Goal: Task Accomplishment & Management: Manage account settings

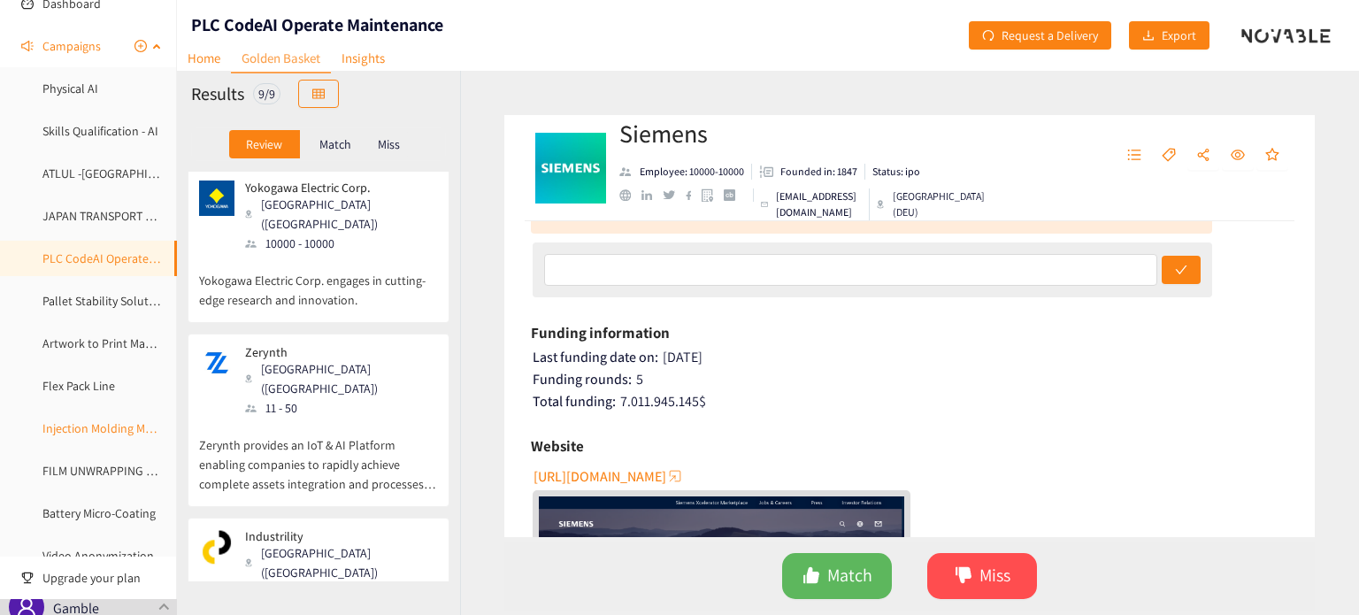
scroll to position [177, 0]
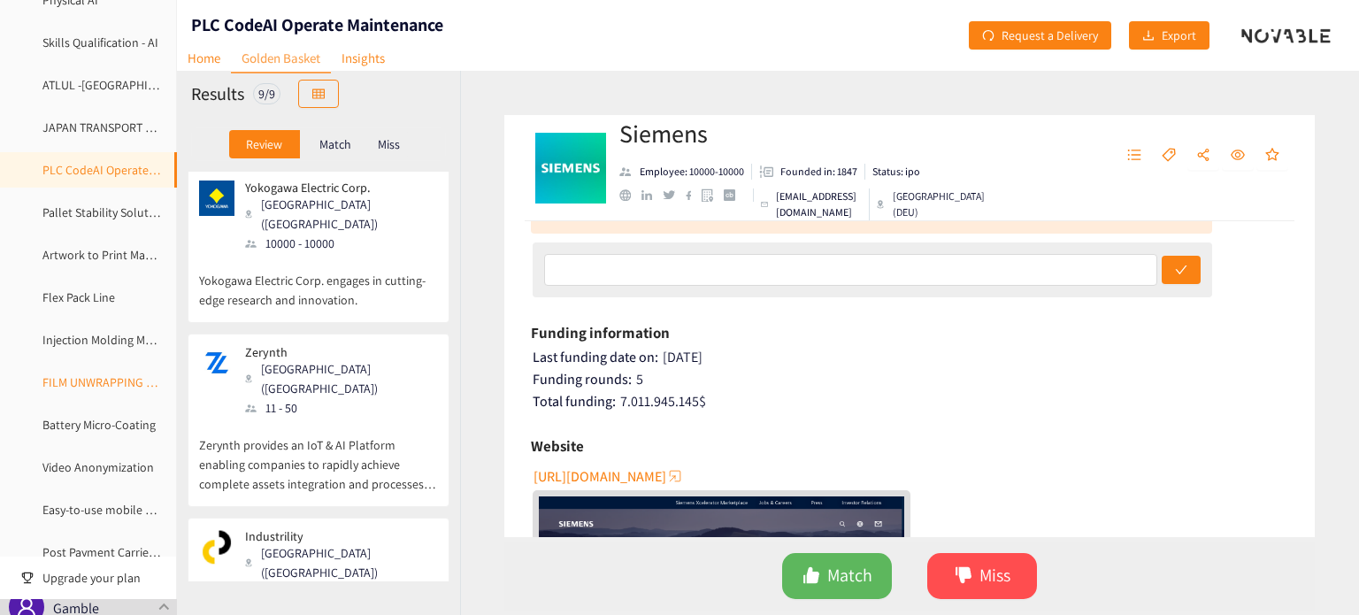
click at [90, 374] on link "FILM UNWRAPPING AUTOMATION" at bounding box center [128, 382] width 173 height 16
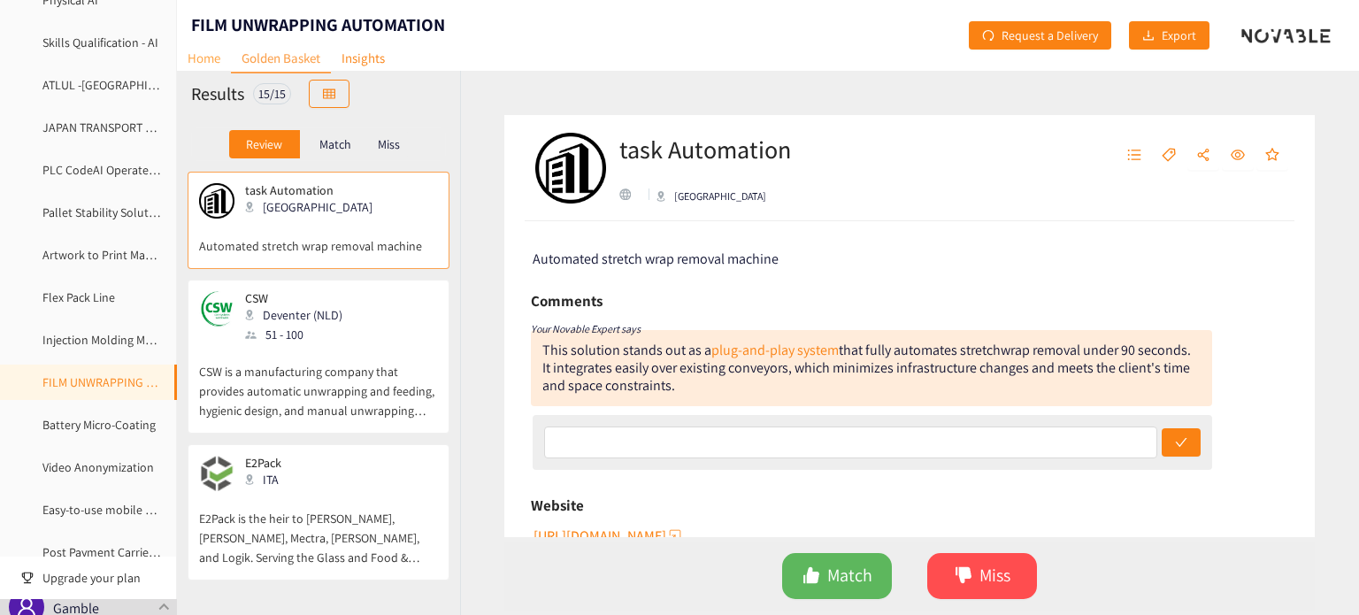
click at [205, 66] on link "Home" at bounding box center [204, 57] width 54 height 27
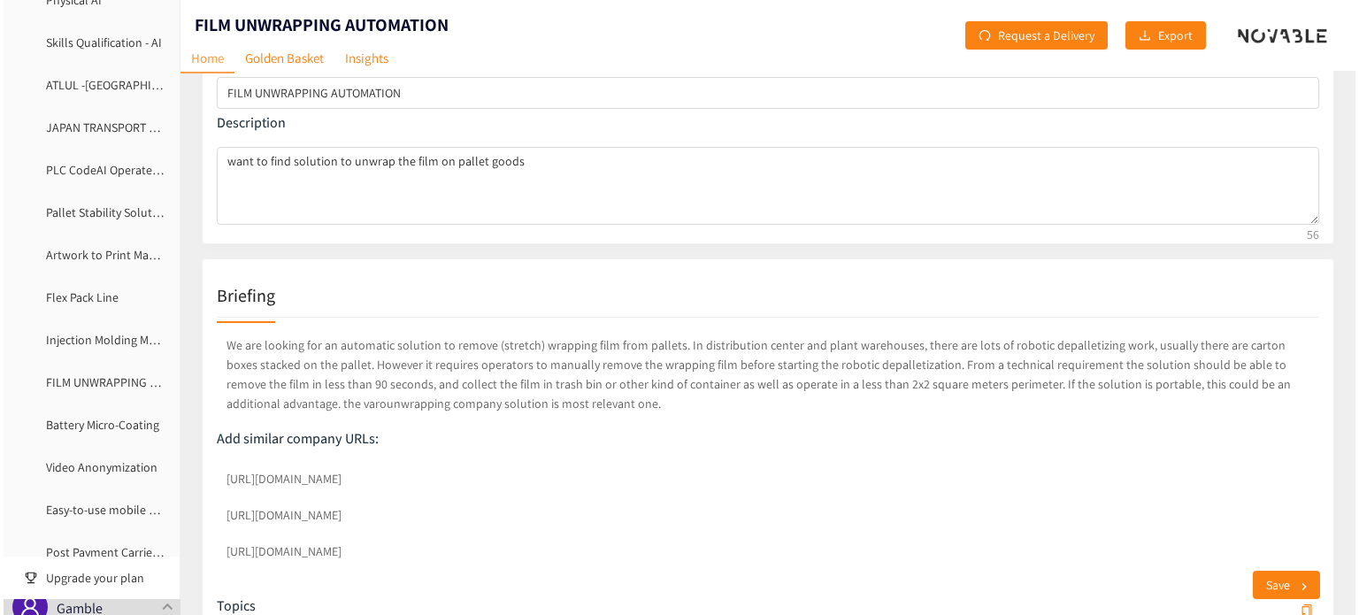
scroll to position [606, 0]
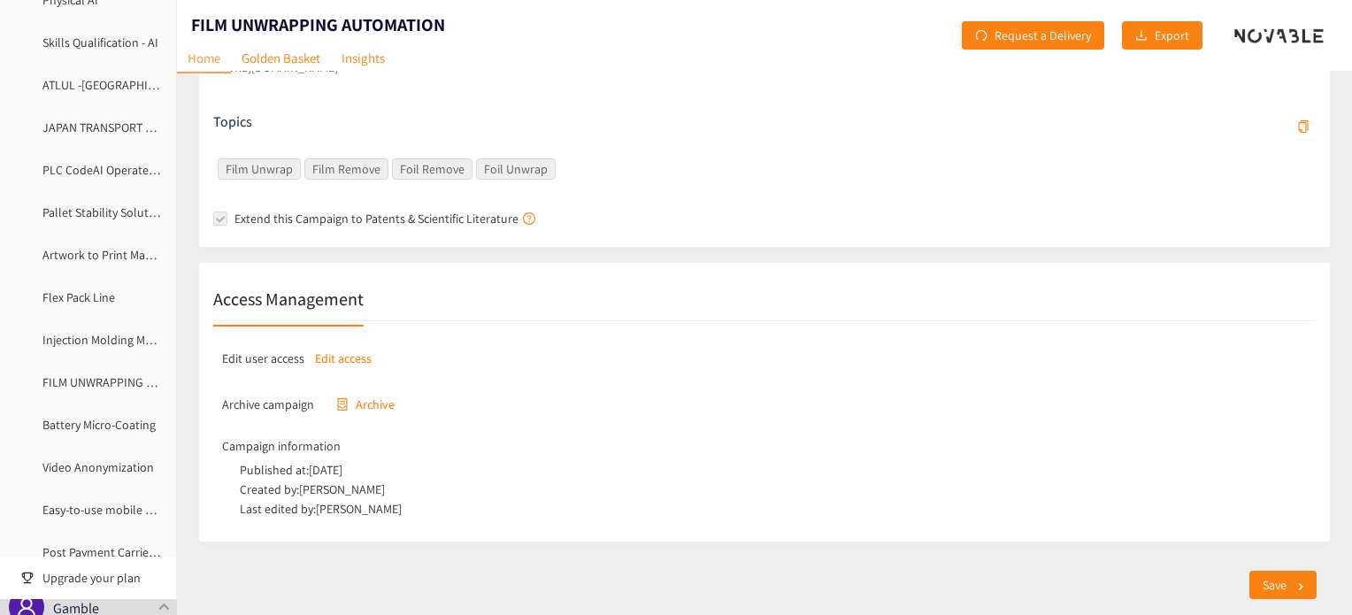
click at [349, 353] on p "Edit access" at bounding box center [343, 358] width 57 height 19
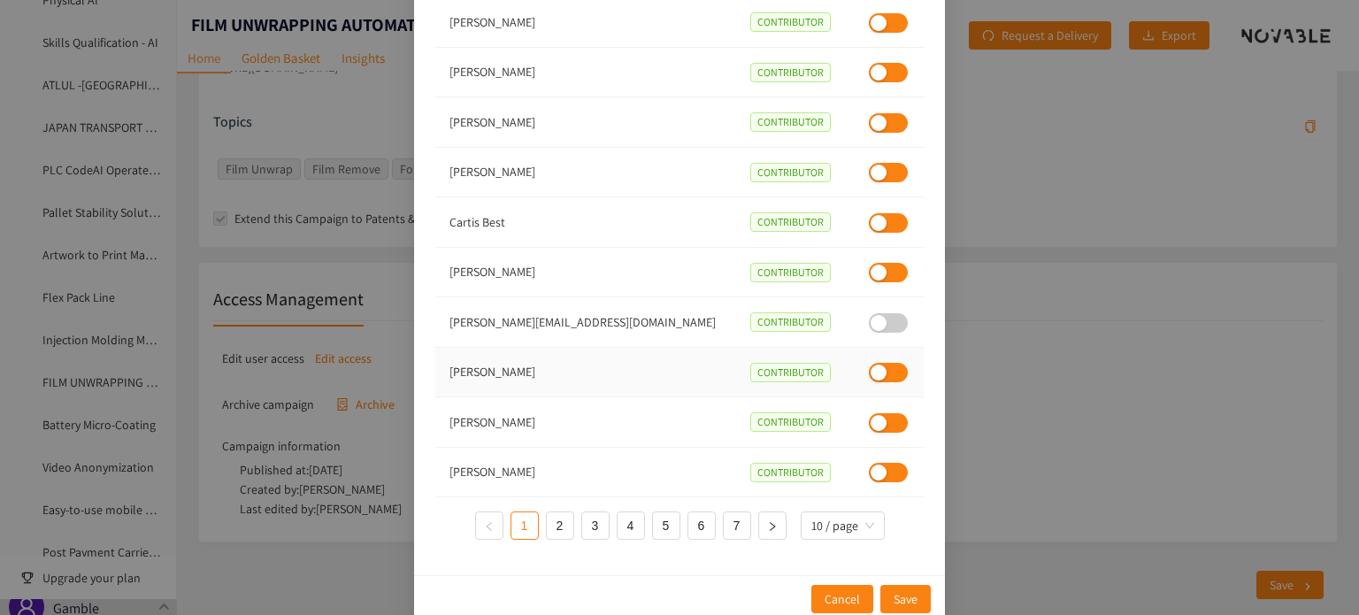
scroll to position [126, 0]
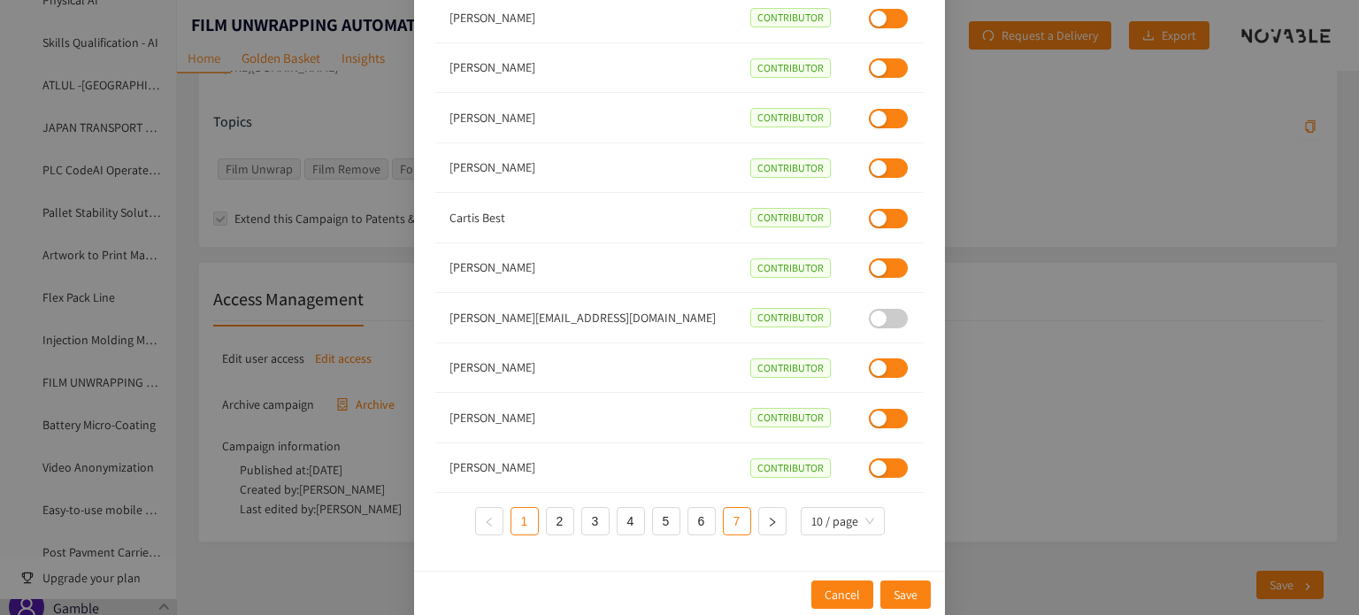
click at [727, 524] on link "7" at bounding box center [737, 521] width 27 height 27
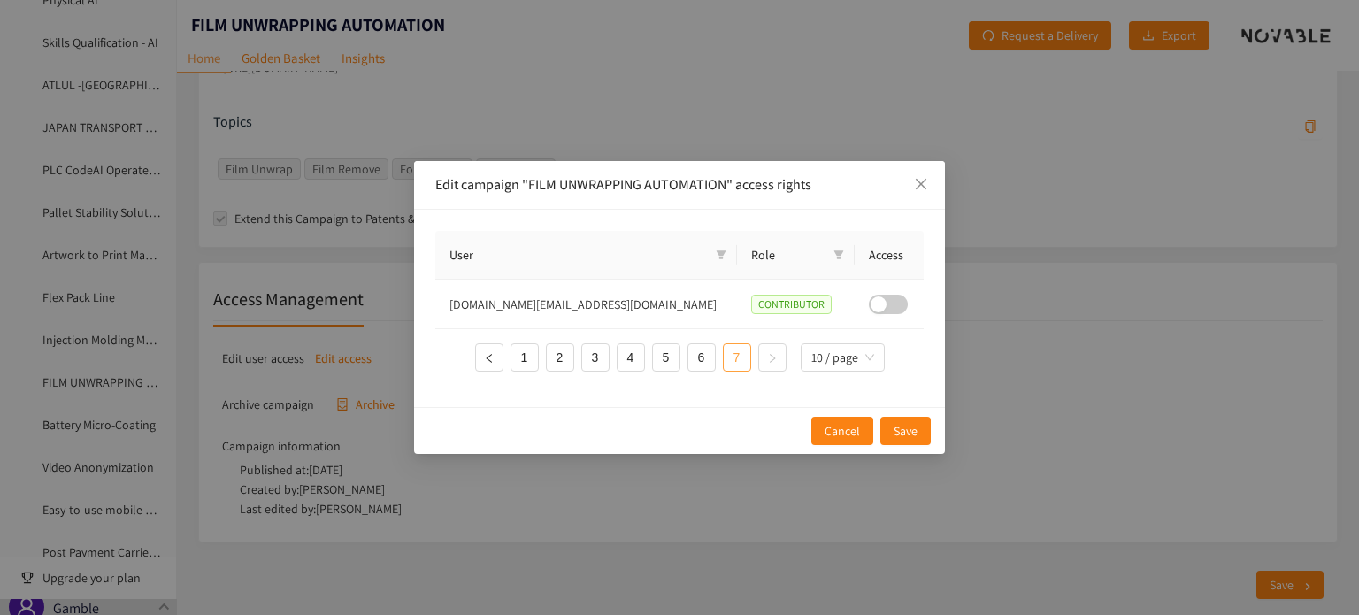
scroll to position [0, 0]
click at [670, 360] on link "5" at bounding box center [666, 357] width 27 height 27
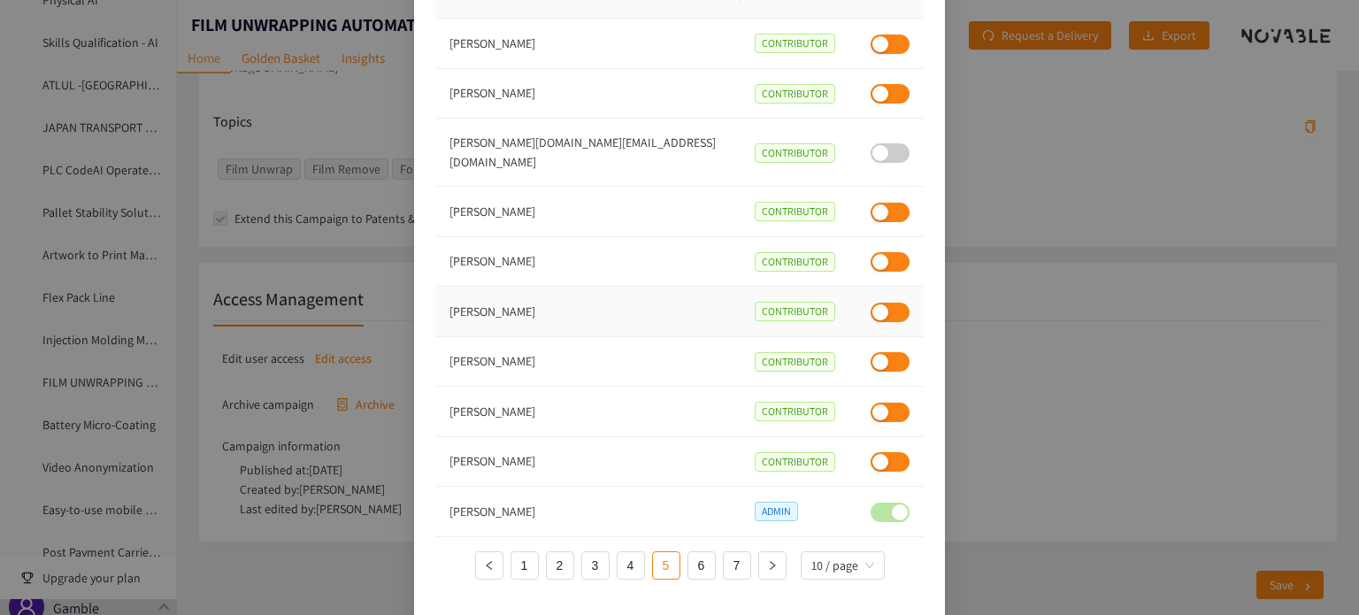
scroll to position [126, 0]
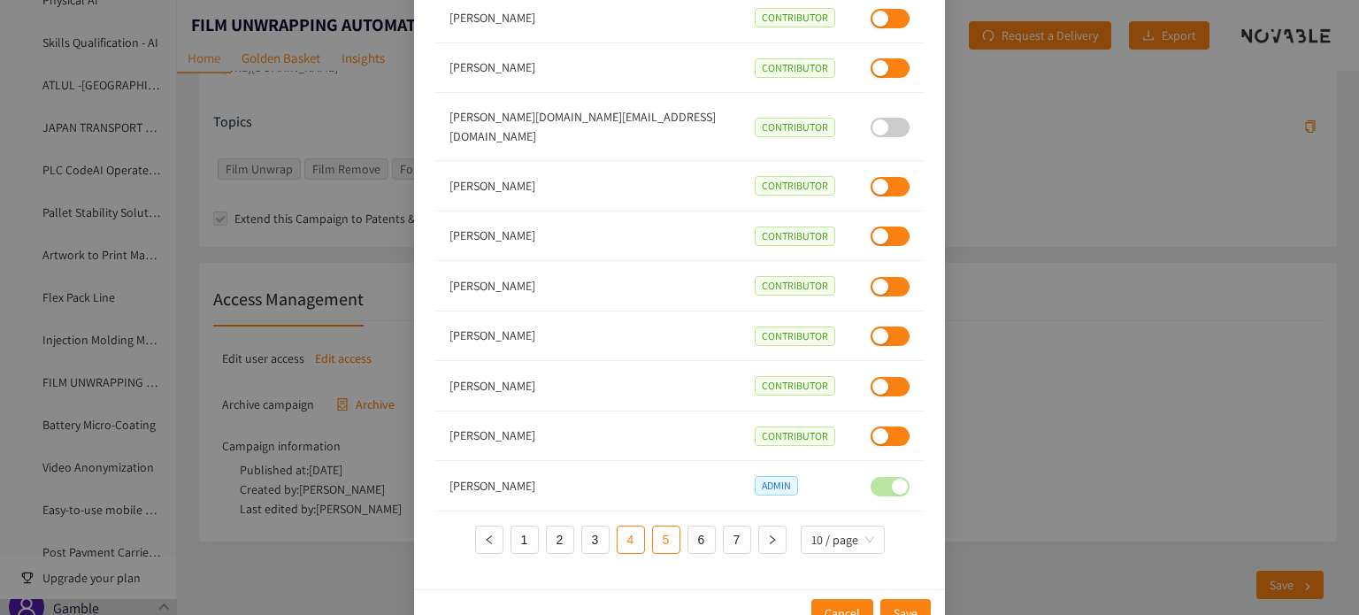
click at [629, 527] on link "4" at bounding box center [631, 540] width 27 height 27
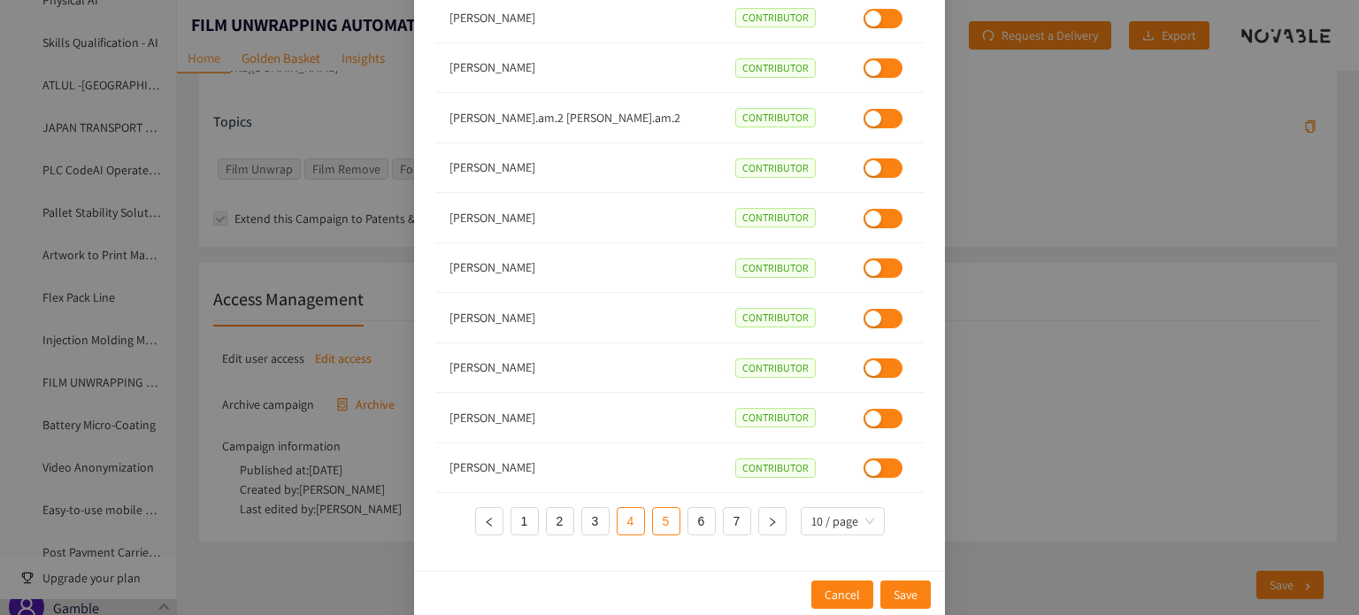
click at [659, 526] on link "5" at bounding box center [666, 521] width 27 height 27
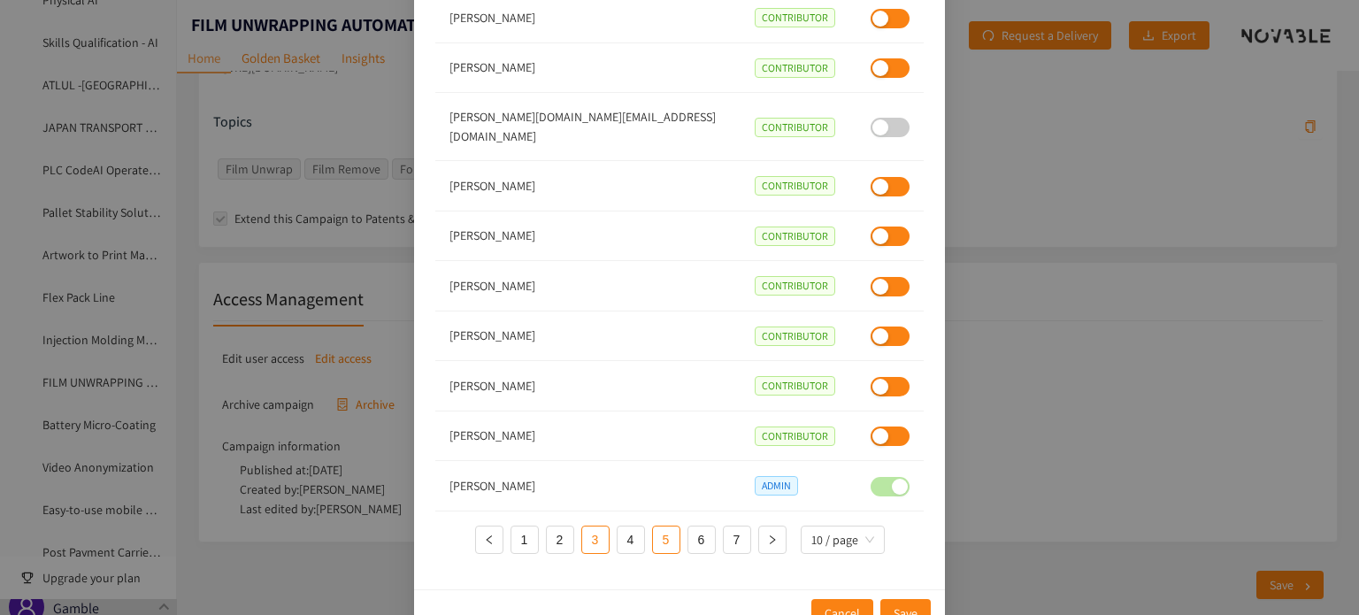
click at [588, 527] on link "3" at bounding box center [595, 540] width 27 height 27
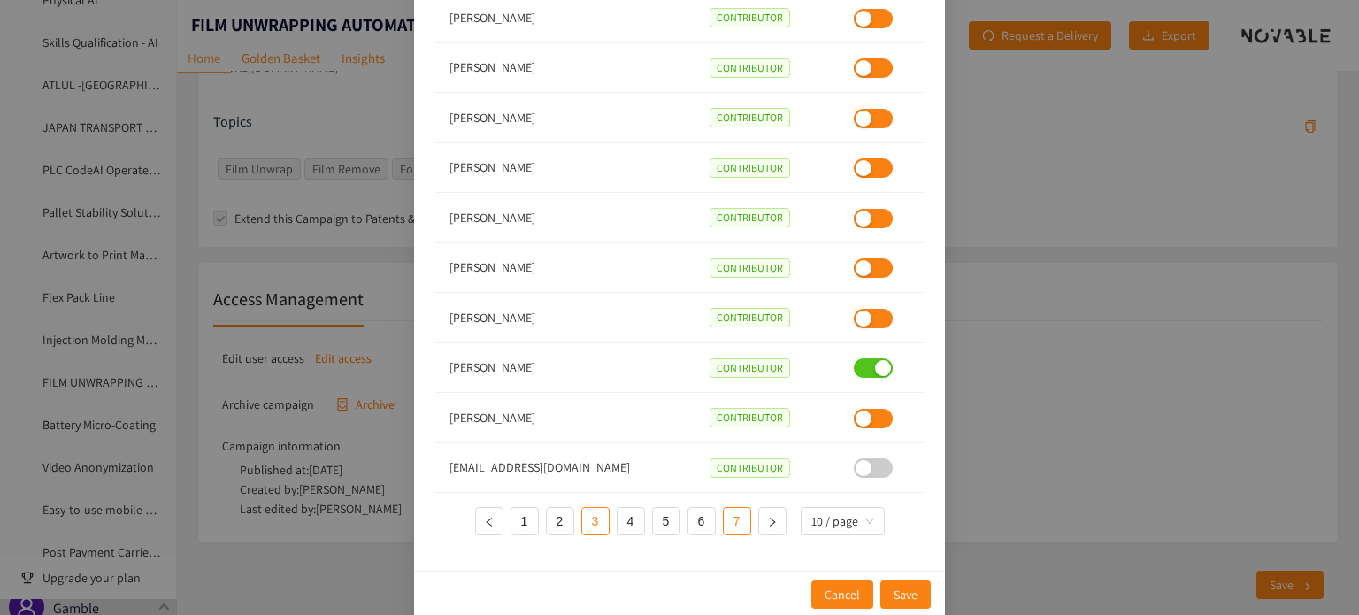
click at [728, 519] on link "7" at bounding box center [737, 521] width 27 height 27
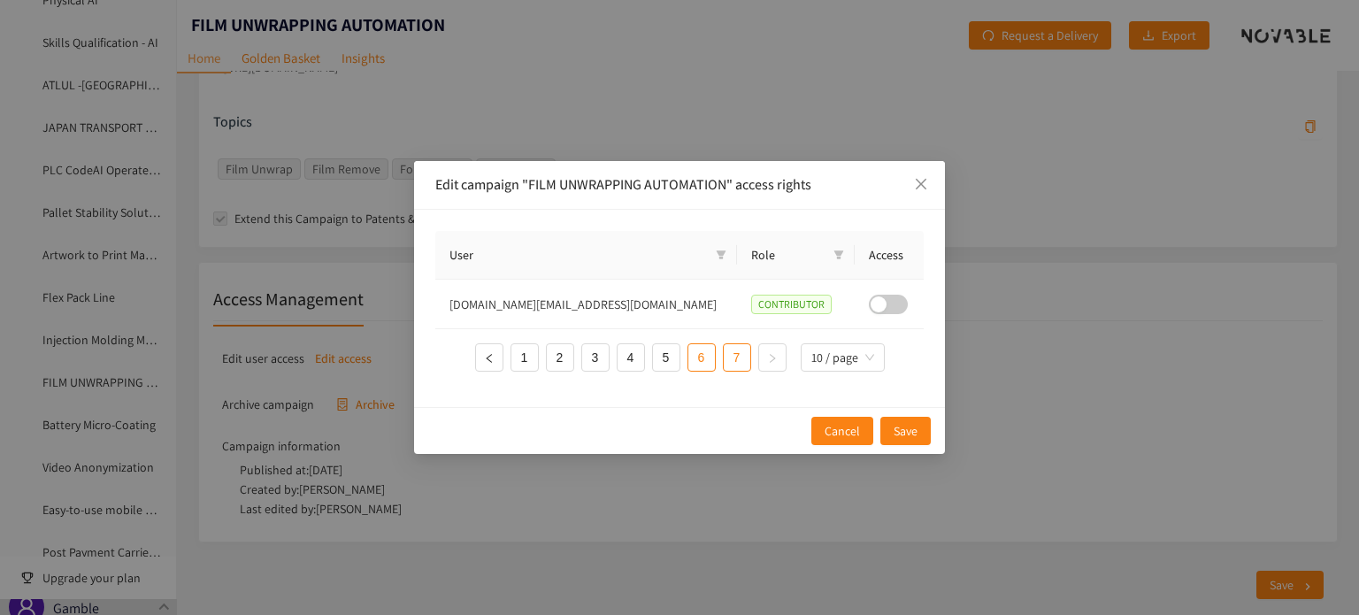
click at [707, 363] on link "6" at bounding box center [701, 357] width 27 height 27
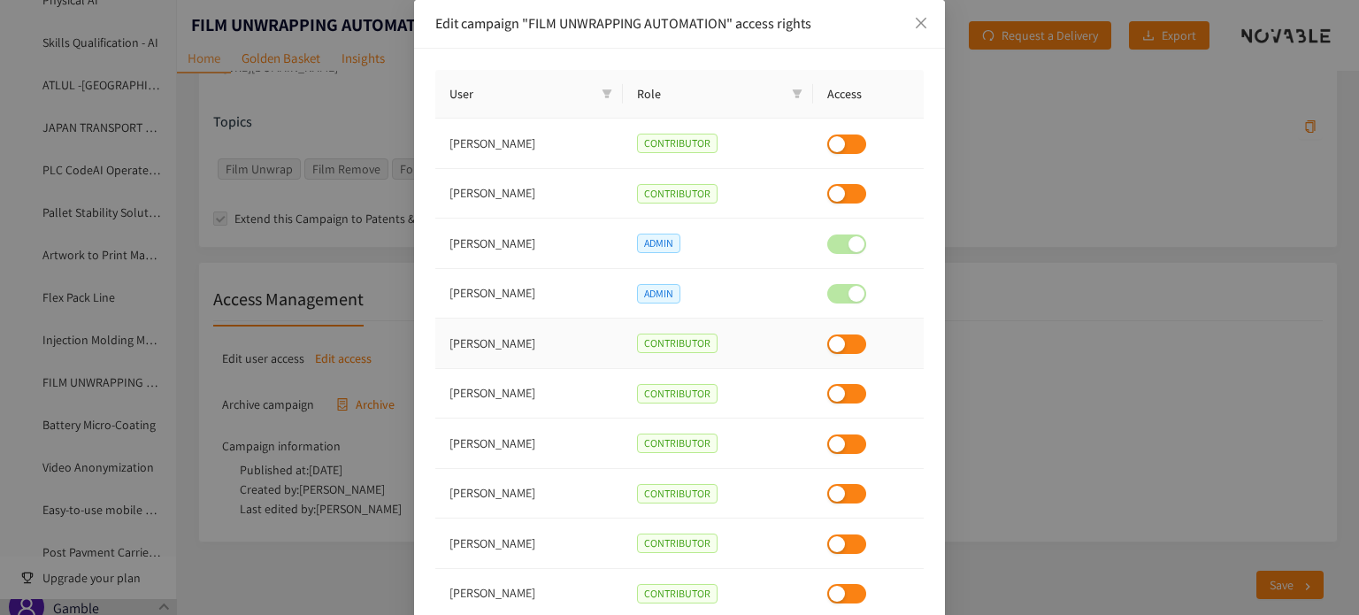
click at [835, 342] on button "button" at bounding box center [846, 343] width 39 height 19
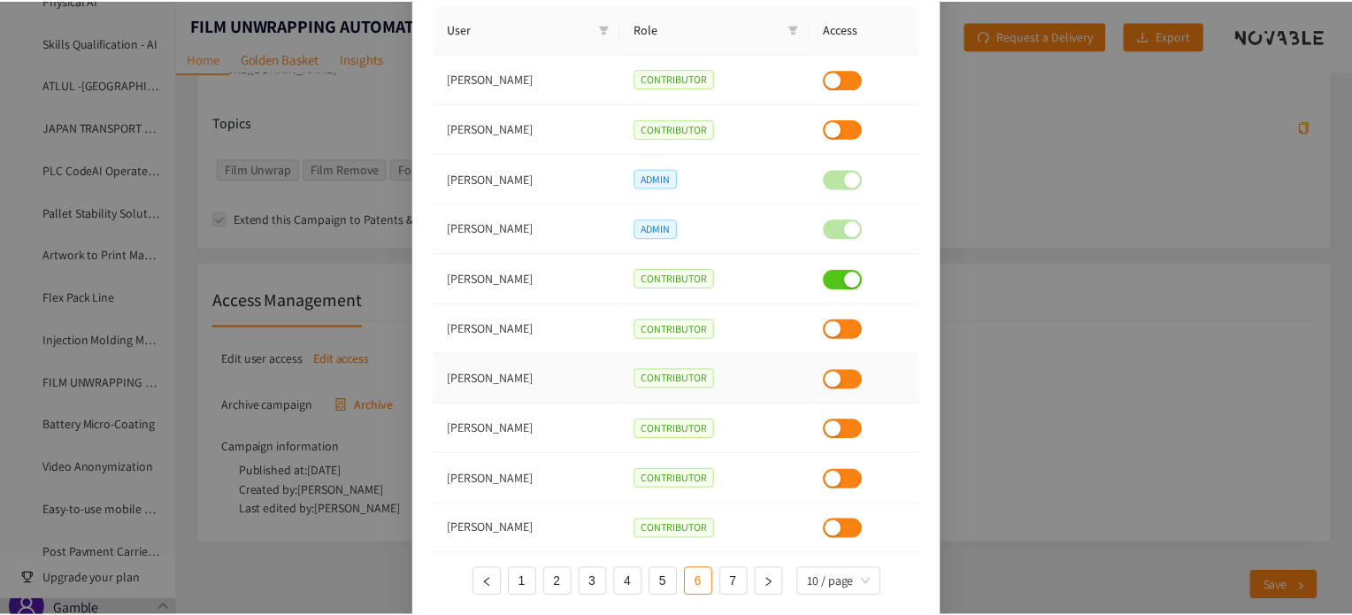
scroll to position [126, 0]
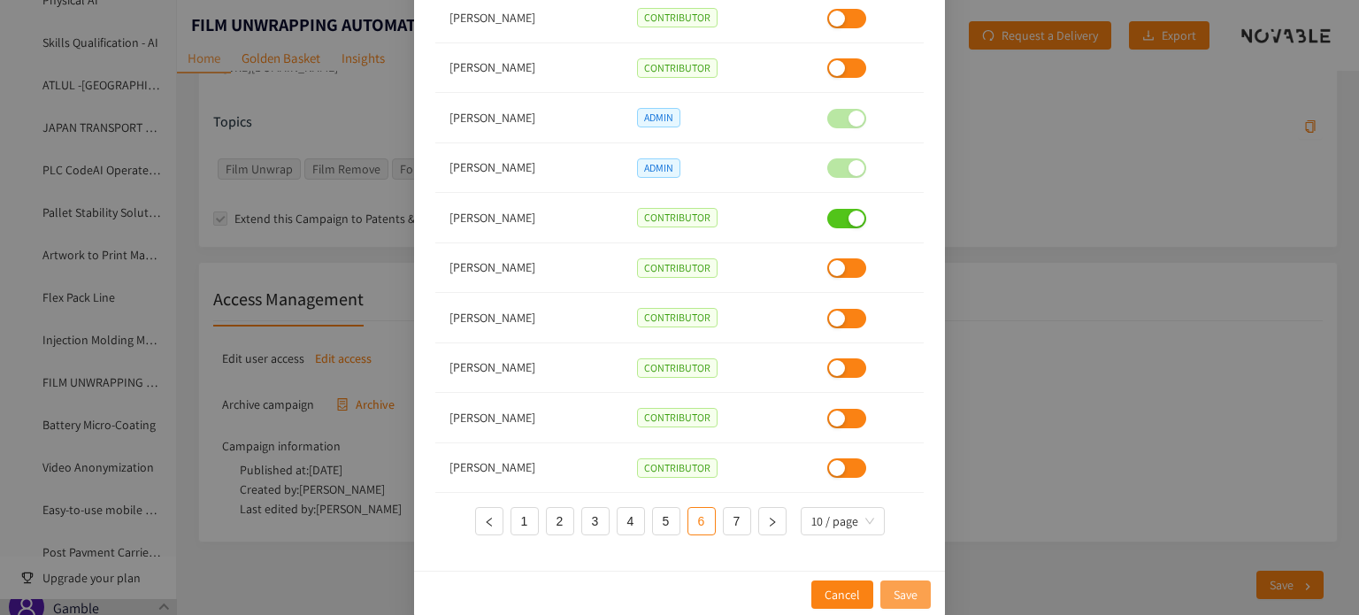
click at [908, 590] on span "Save" at bounding box center [906, 594] width 24 height 19
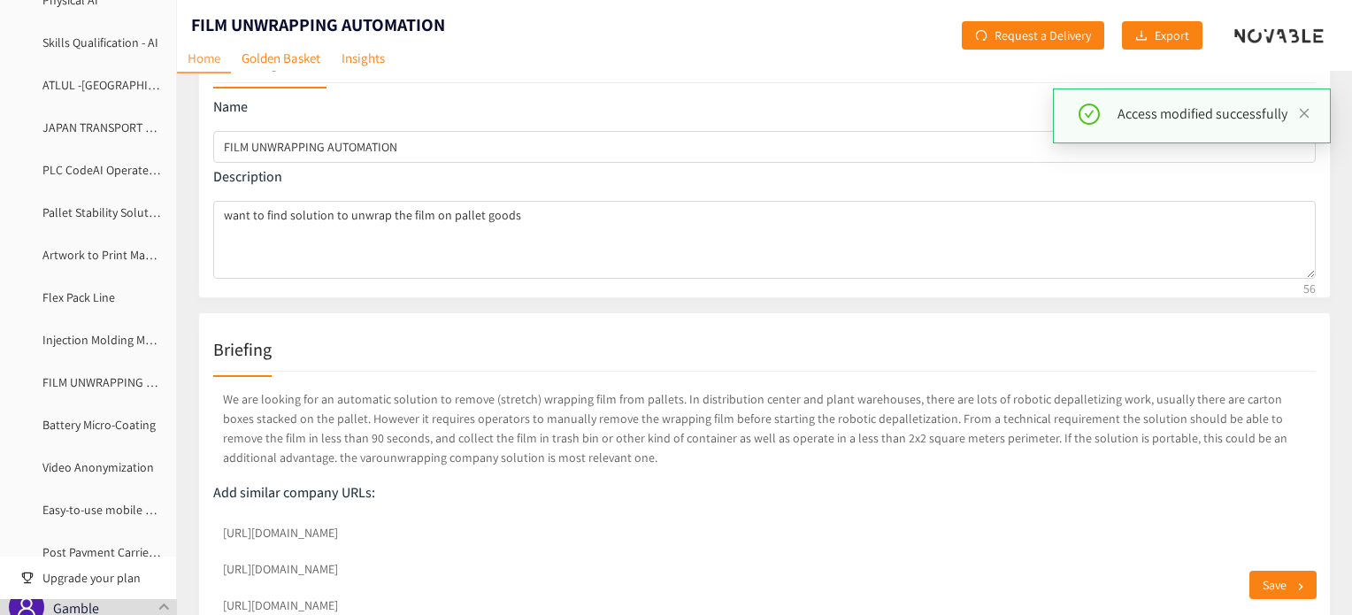
scroll to position [177, 0]
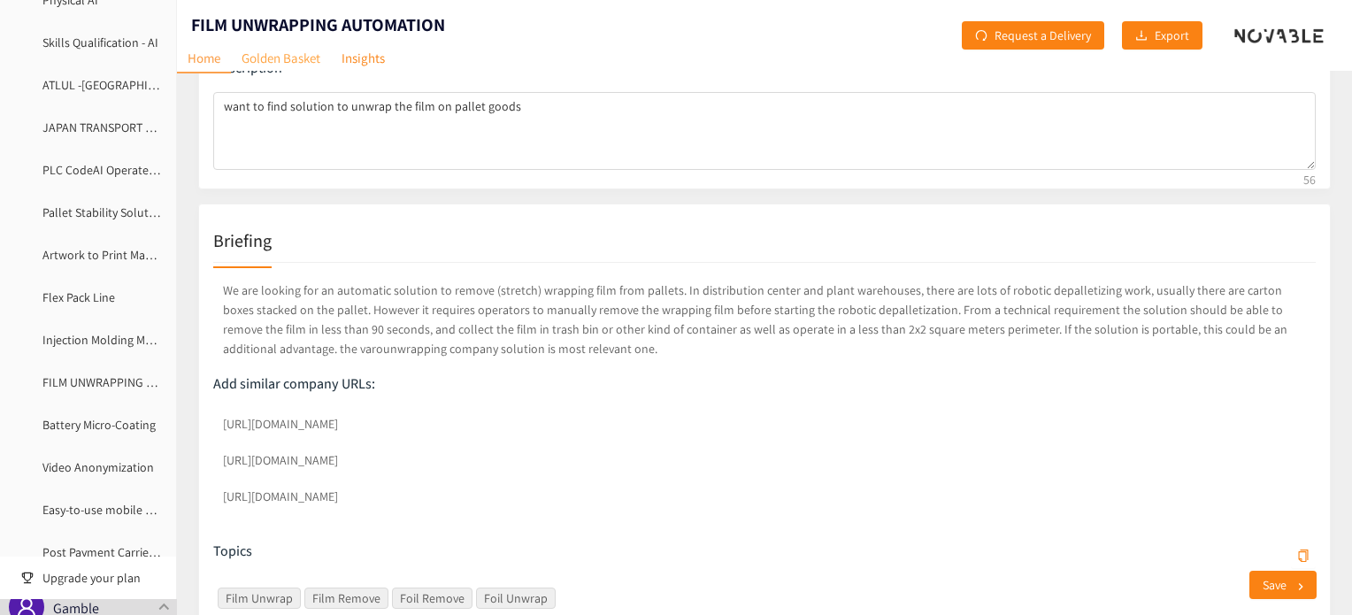
click at [293, 62] on link "Golden Basket" at bounding box center [281, 57] width 100 height 27
